Goal: Book appointment/travel/reservation

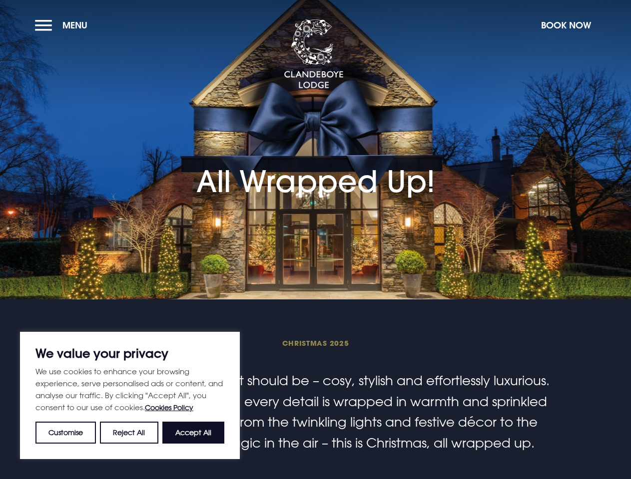
click at [315, 240] on section "All Wrapped Up!" at bounding box center [315, 150] width 631 height 300
click at [66, 433] on button "Customise" at bounding box center [65, 433] width 60 height 22
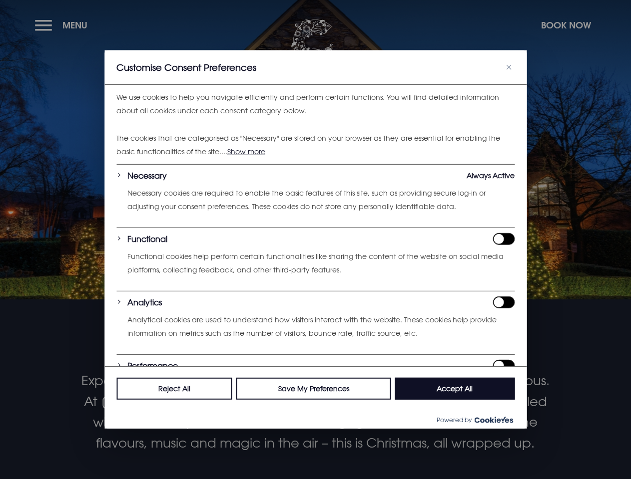
click at [129, 433] on div at bounding box center [315, 239] width 631 height 479
click at [193, 117] on p "We use cookies to help you navigate efficiently and perform certain functions. …" at bounding box center [315, 104] width 398 height 26
click at [63, 25] on div at bounding box center [315, 239] width 631 height 479
click at [565, 25] on div at bounding box center [315, 239] width 631 height 479
